Goal: Task Accomplishment & Management: Use online tool/utility

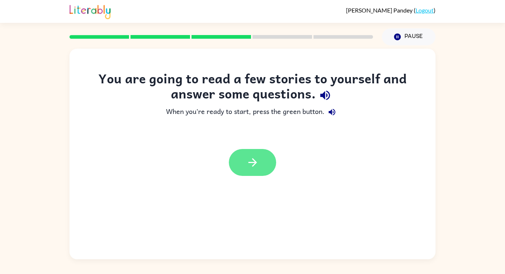
click at [259, 163] on button "button" at bounding box center [252, 162] width 47 height 27
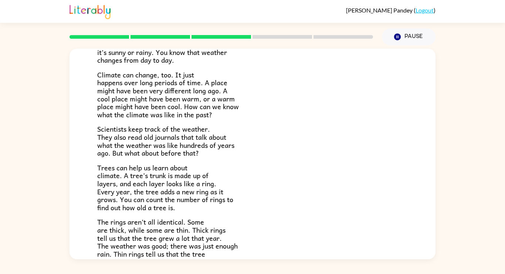
scroll to position [172, 0]
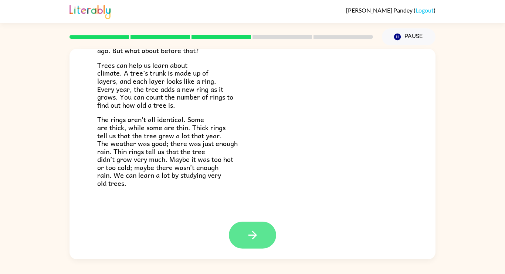
click at [255, 227] on button "button" at bounding box center [252, 235] width 47 height 27
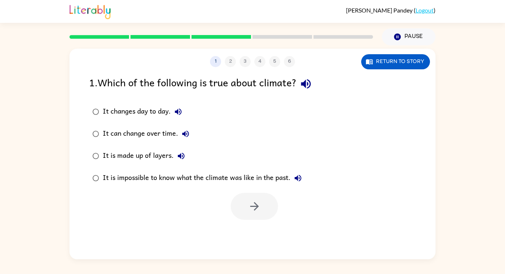
scroll to position [0, 0]
click at [168, 163] on div "It is made up of layers." at bounding box center [146, 156] width 86 height 15
click at [255, 206] on icon "button" at bounding box center [254, 206] width 8 height 8
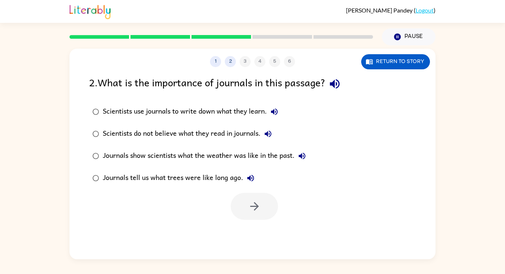
click at [193, 158] on div "Journals show scientists what the weather was like in the past." at bounding box center [206, 156] width 206 height 15
click at [248, 207] on icon "button" at bounding box center [254, 206] width 13 height 13
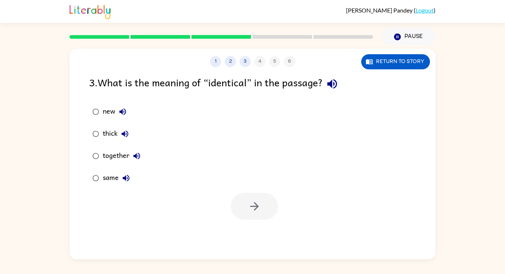
click at [105, 177] on div "same" at bounding box center [118, 178] width 31 height 15
click at [255, 208] on icon "button" at bounding box center [254, 206] width 13 height 13
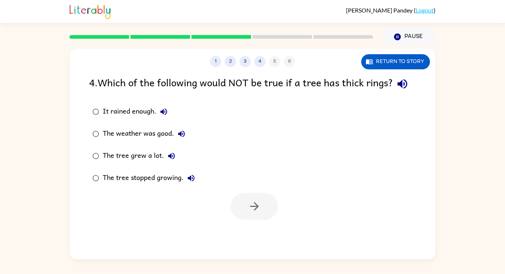
click at [222, 199] on div at bounding box center [252, 205] width 366 height 31
click at [154, 175] on div "The tree stopped growing." at bounding box center [151, 178] width 96 height 15
click at [252, 209] on icon "button" at bounding box center [254, 206] width 13 height 13
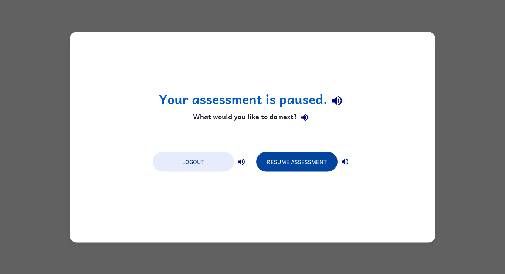
click at [303, 154] on button "Resume Assessment" at bounding box center [296, 162] width 81 height 20
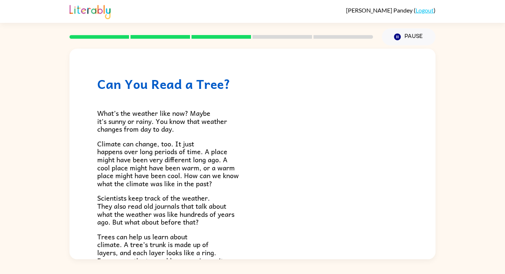
scroll to position [172, 0]
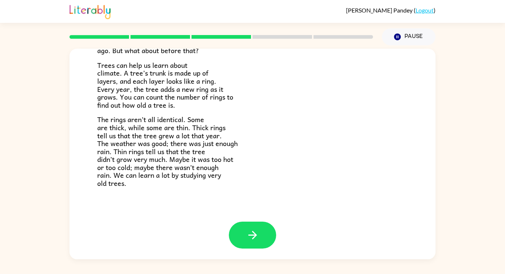
click at [263, 251] on div at bounding box center [252, 241] width 366 height 38
click at [262, 245] on button "button" at bounding box center [252, 235] width 47 height 27
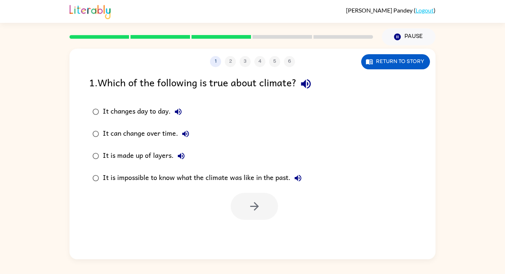
scroll to position [0, 0]
click at [154, 157] on div "It is made up of layers." at bounding box center [146, 156] width 86 height 15
click at [250, 201] on icon "button" at bounding box center [254, 206] width 13 height 13
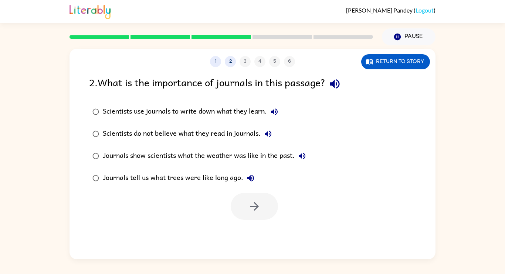
click at [200, 153] on div "Journals show scientists what the weather was like in the past." at bounding box center [206, 156] width 206 height 15
click at [250, 203] on icon "button" at bounding box center [254, 206] width 13 height 13
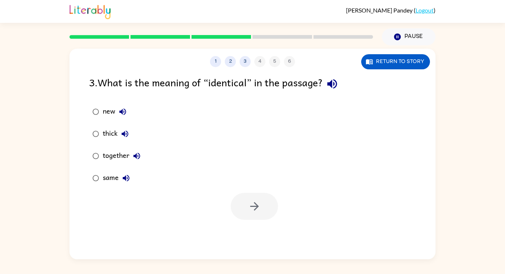
click at [115, 179] on div "same" at bounding box center [118, 178] width 31 height 15
click at [266, 206] on button "button" at bounding box center [254, 206] width 47 height 27
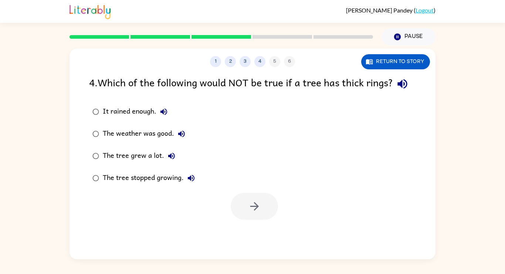
click at [152, 177] on div "The tree stopped growing." at bounding box center [151, 178] width 96 height 15
click at [233, 202] on button "button" at bounding box center [254, 206] width 47 height 27
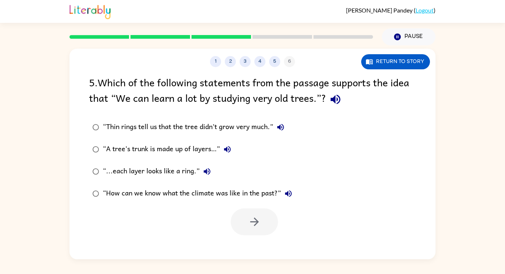
click at [339, 181] on div "“Thin rings tell us that the tree didn’t grow very much.” “A tree’s trunk is ma…" at bounding box center [262, 160] width 346 height 89
click at [236, 15] on div "[PERSON_NAME] ( Logout )" at bounding box center [252, 11] width 366 height 23
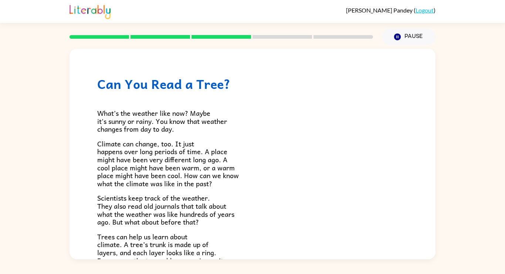
scroll to position [172, 0]
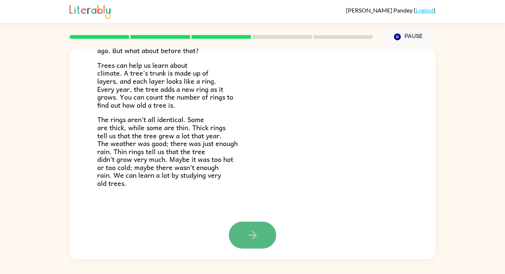
click at [231, 233] on button "button" at bounding box center [252, 235] width 47 height 27
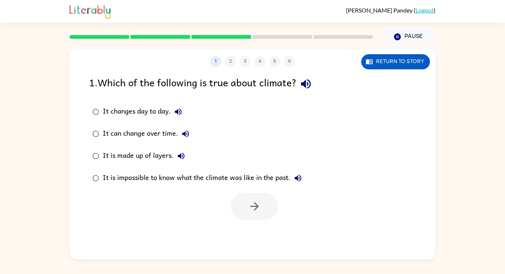
click at [167, 156] on div "It is made up of layers." at bounding box center [146, 156] width 86 height 15
click at [243, 211] on button "button" at bounding box center [254, 206] width 47 height 27
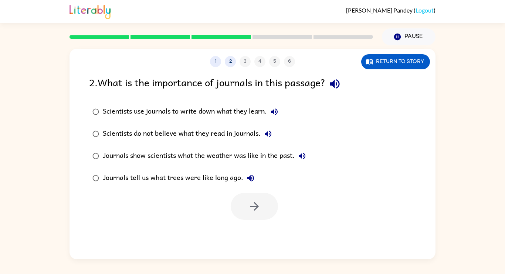
click at [247, 161] on div "Journals show scientists what the weather was like in the past." at bounding box center [206, 156] width 206 height 15
click at [268, 194] on button "button" at bounding box center [254, 206] width 47 height 27
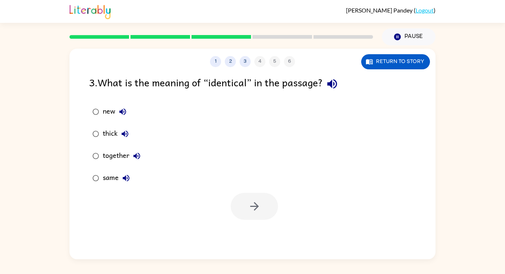
click at [116, 177] on div "same" at bounding box center [118, 178] width 31 height 15
click at [253, 193] on button "button" at bounding box center [254, 206] width 47 height 27
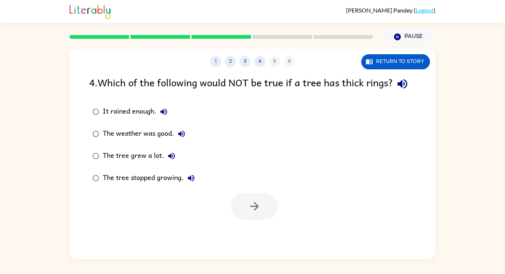
click at [146, 155] on div "The tree grew a lot." at bounding box center [141, 156] width 76 height 15
click at [154, 173] on div "The tree stopped growing." at bounding box center [151, 178] width 96 height 15
click at [263, 205] on button "button" at bounding box center [254, 206] width 47 height 27
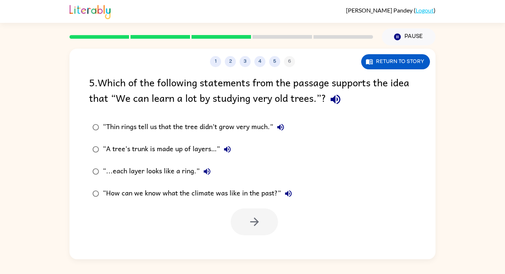
click at [251, 133] on div "“Thin rings tell us that the tree didn’t grow very much.”" at bounding box center [195, 127] width 185 height 15
click at [262, 233] on button "button" at bounding box center [254, 222] width 47 height 27
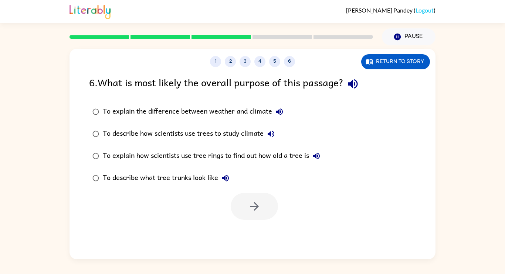
click at [201, 133] on div "To describe how scientists use trees to study climate" at bounding box center [190, 134] width 175 height 15
click at [208, 170] on label "To describe what tree trunks look like" at bounding box center [206, 178] width 242 height 22
click at [240, 159] on div "To explain how scientists use tree rings to find out how old a tree is" at bounding box center [213, 156] width 221 height 15
click at [240, 157] on div "To explain how scientists use tree rings to find out how old a tree is" at bounding box center [213, 156] width 221 height 15
click at [265, 205] on button "button" at bounding box center [254, 206] width 47 height 27
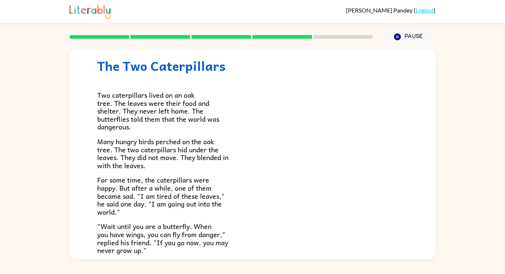
scroll to position [17, 0]
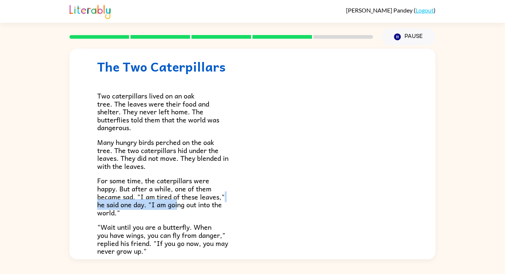
drag, startPoint x: 177, startPoint y: 204, endPoint x: 351, endPoint y: 201, distance: 173.3
click at [351, 201] on p "For some time, the caterpillars were happy. But after a while, one of them beca…" at bounding box center [252, 197] width 310 height 40
click at [245, 232] on p ""Wait until you are a butterfly. When you have wings, you can fly from danger,"…" at bounding box center [252, 239] width 310 height 32
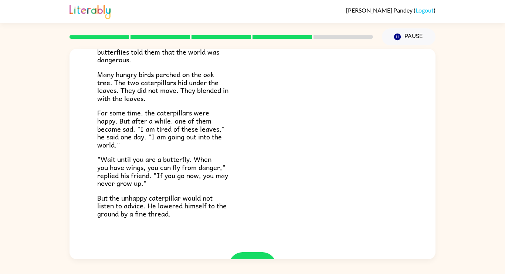
scroll to position [116, 0]
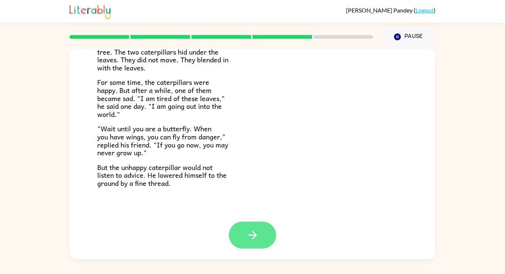
click at [244, 244] on button "button" at bounding box center [252, 235] width 47 height 27
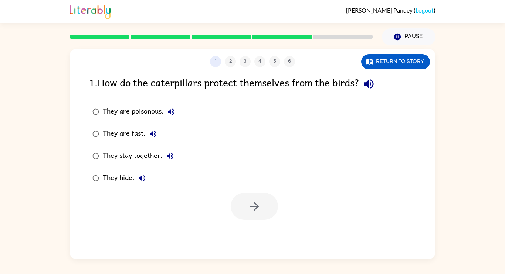
scroll to position [0, 0]
click at [131, 181] on div "They hide." at bounding box center [126, 178] width 47 height 15
click at [269, 213] on button "button" at bounding box center [254, 206] width 47 height 27
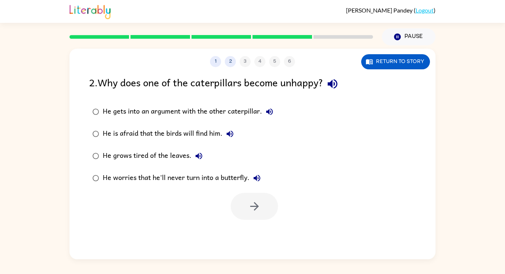
click at [221, 193] on div at bounding box center [252, 205] width 366 height 31
click at [220, 175] on div "He worries that he'll never turn into a butterfly." at bounding box center [183, 178] width 161 height 15
click at [184, 157] on div "He grows tired of the leaves." at bounding box center [154, 156] width 103 height 15
click at [250, 217] on button "button" at bounding box center [254, 206] width 47 height 27
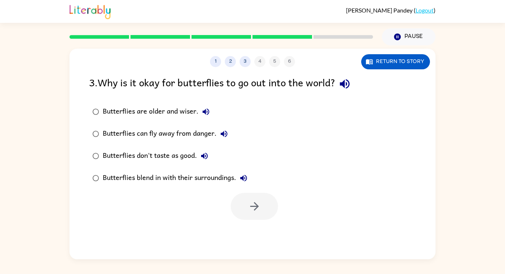
click at [154, 134] on div "Butterflies can fly away from danger." at bounding box center [167, 134] width 129 height 15
click at [253, 211] on icon "button" at bounding box center [254, 206] width 13 height 13
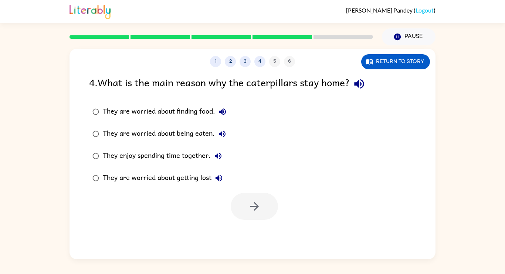
click at [253, 211] on div at bounding box center [254, 206] width 47 height 27
click at [202, 133] on div "They are worried about being eaten." at bounding box center [166, 134] width 127 height 15
click at [266, 206] on button "button" at bounding box center [254, 206] width 47 height 27
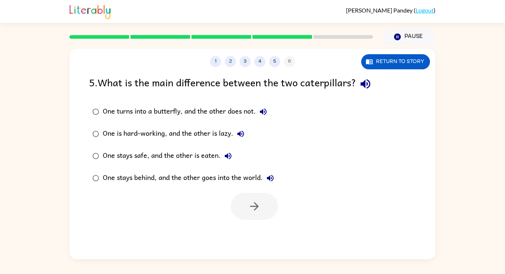
click at [198, 183] on div "One stays behind, and the other goes into the world." at bounding box center [190, 178] width 175 height 15
click at [236, 195] on button "button" at bounding box center [254, 206] width 47 height 27
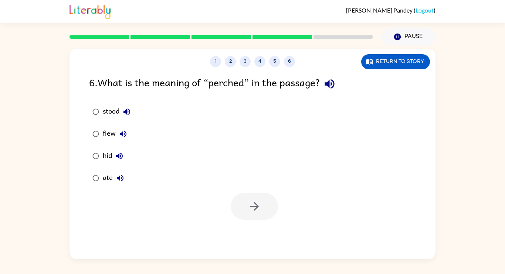
click at [115, 107] on div "stood" at bounding box center [118, 112] width 31 height 15
click at [257, 212] on icon "button" at bounding box center [254, 206] width 13 height 13
